Goal: Find specific page/section: Find specific page/section

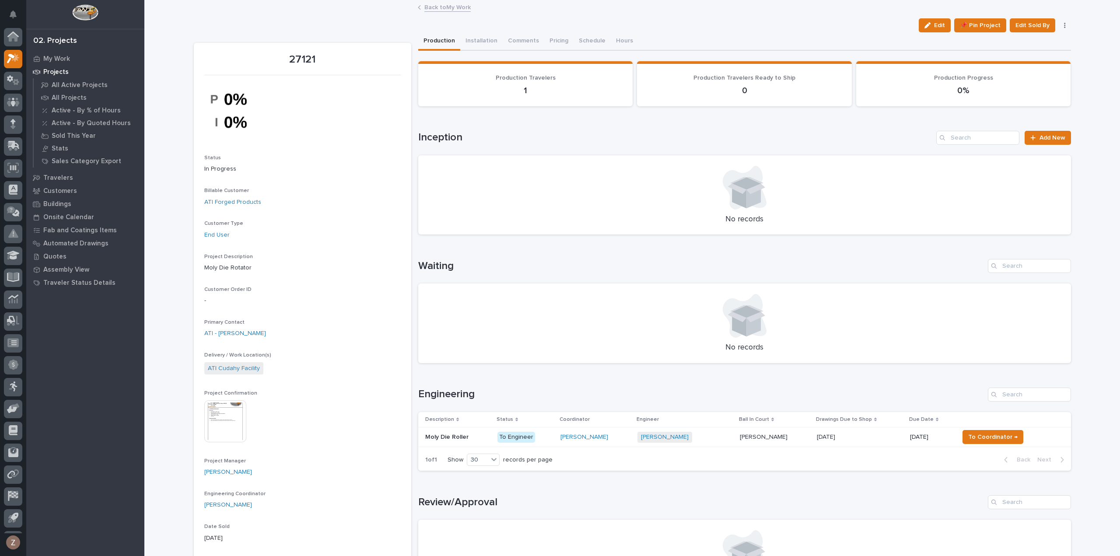
scroll to position [19, 0]
click at [14, 41] on icon at bounding box center [15, 38] width 7 height 9
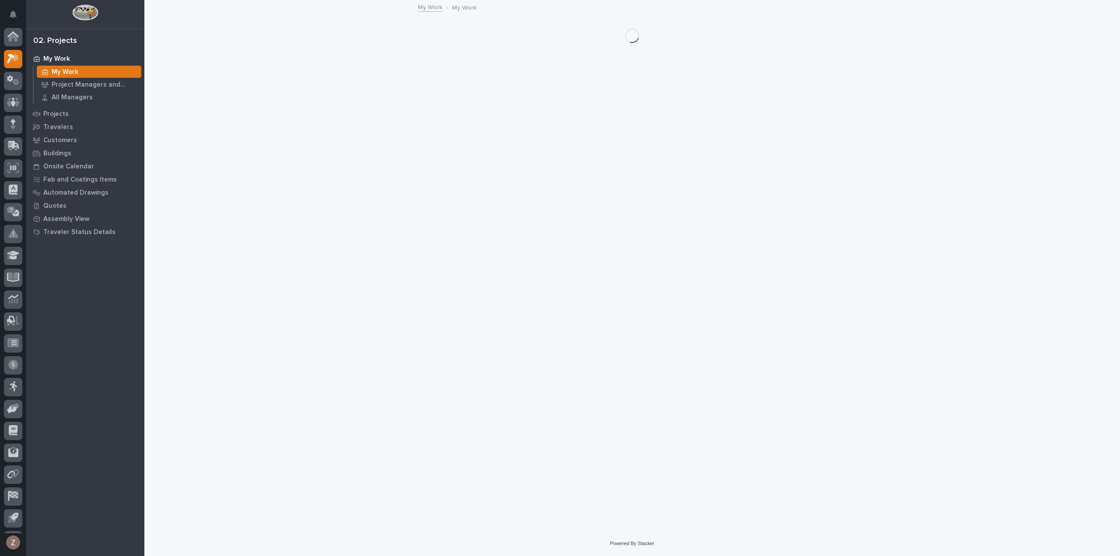
scroll to position [19, 0]
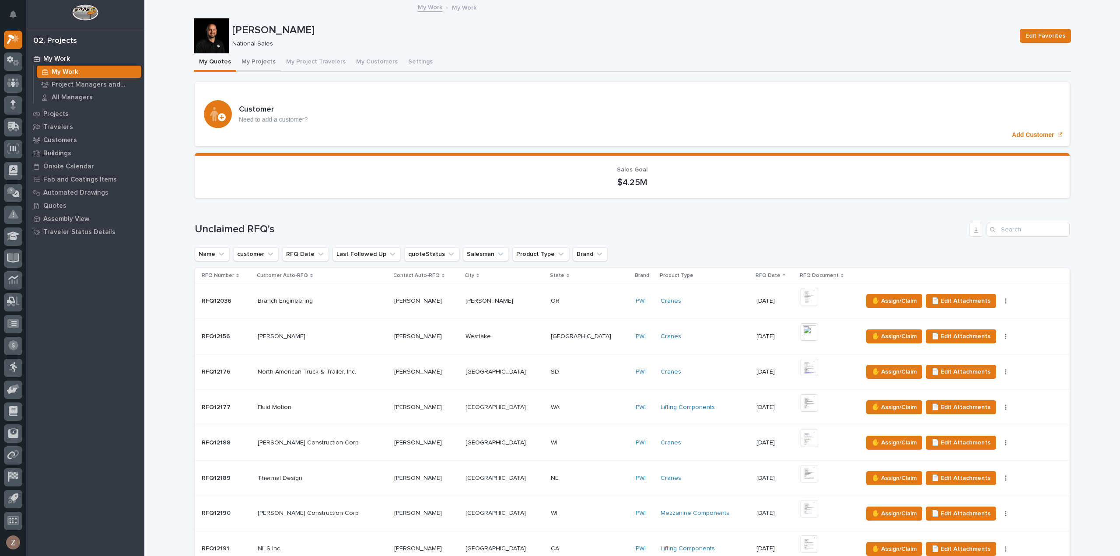
click at [240, 52] on div "[PERSON_NAME] National Sales Edit Favorites" at bounding box center [632, 35] width 877 height 35
click at [248, 58] on button "My Projects" at bounding box center [258, 62] width 45 height 18
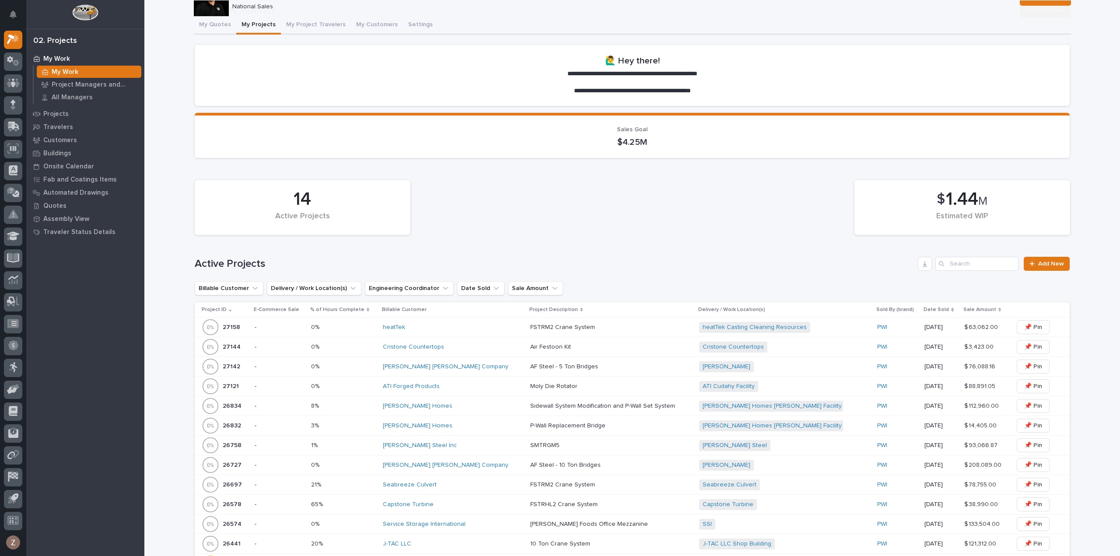
scroll to position [87, 0]
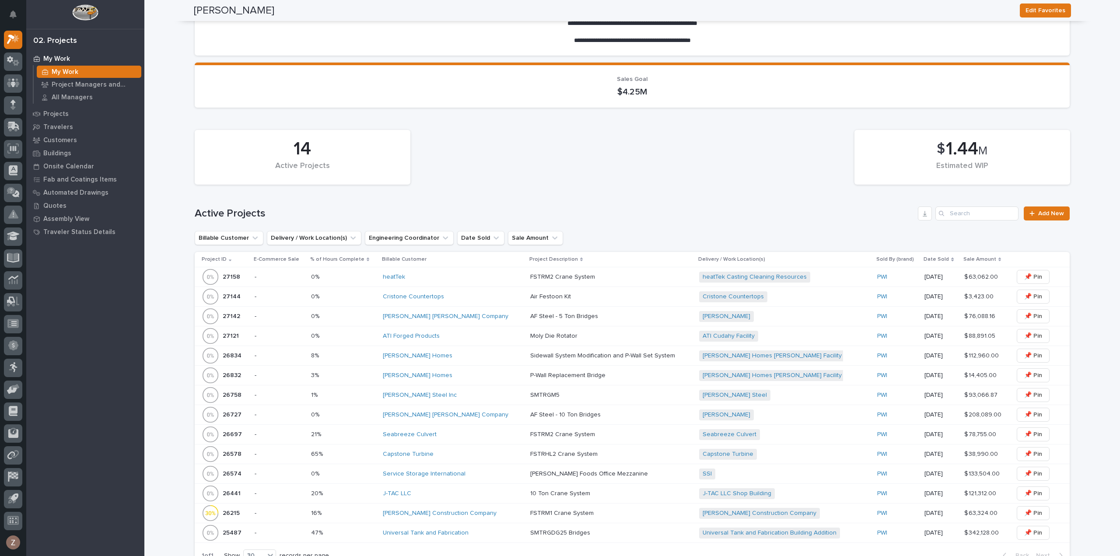
click at [652, 293] on div "Air Festoon Kit Air Festoon Kit" at bounding box center [611, 297] width 162 height 14
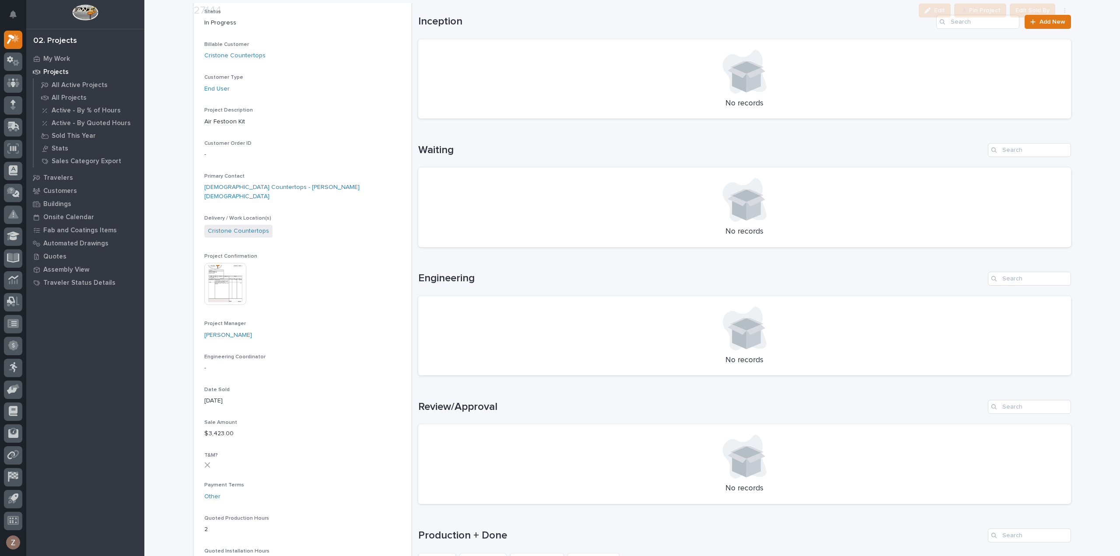
scroll to position [306, 0]
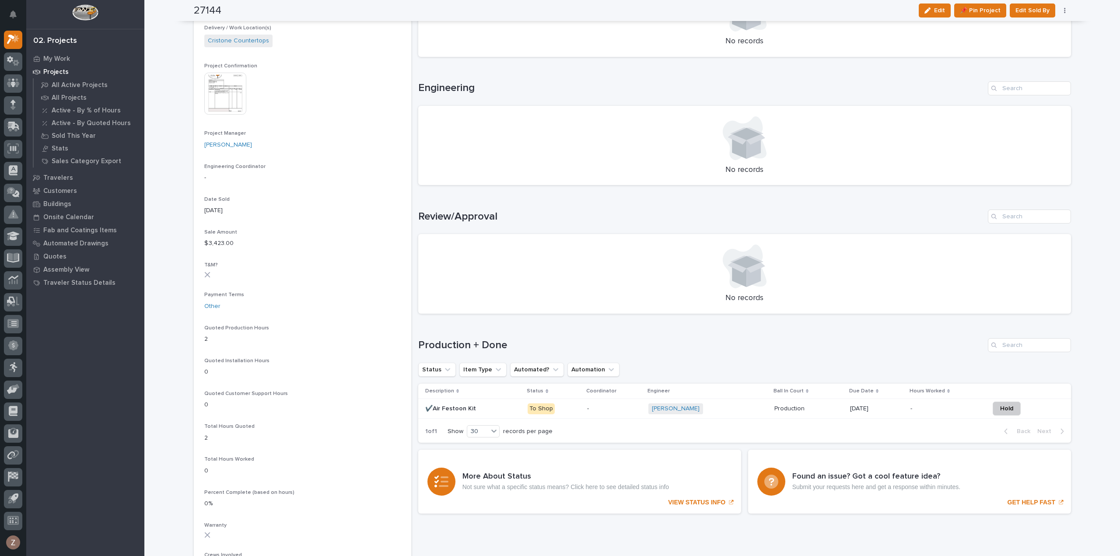
click at [729, 407] on div "[PERSON_NAME] + 0" at bounding box center [707, 408] width 119 height 11
